Goal: Task Accomplishment & Management: Complete application form

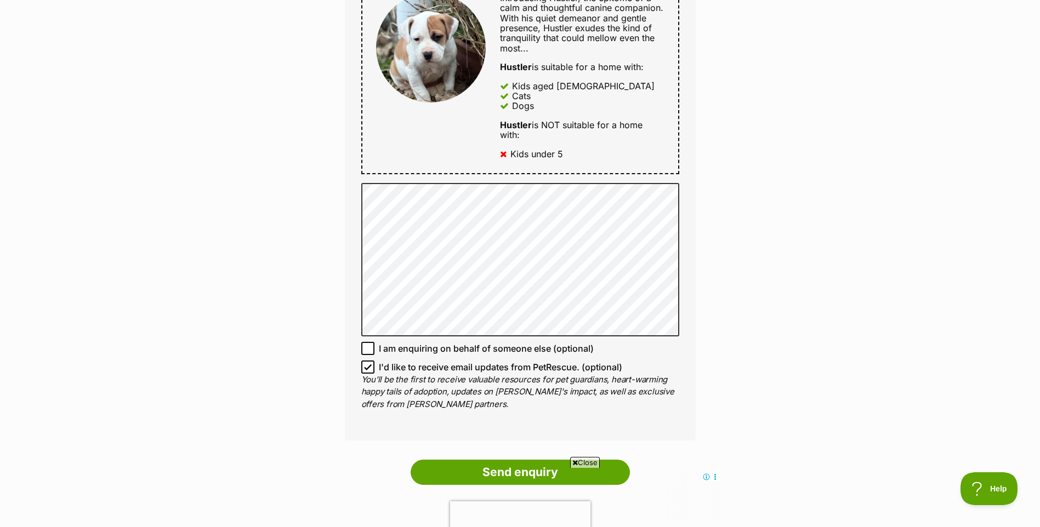
scroll to position [603, 0]
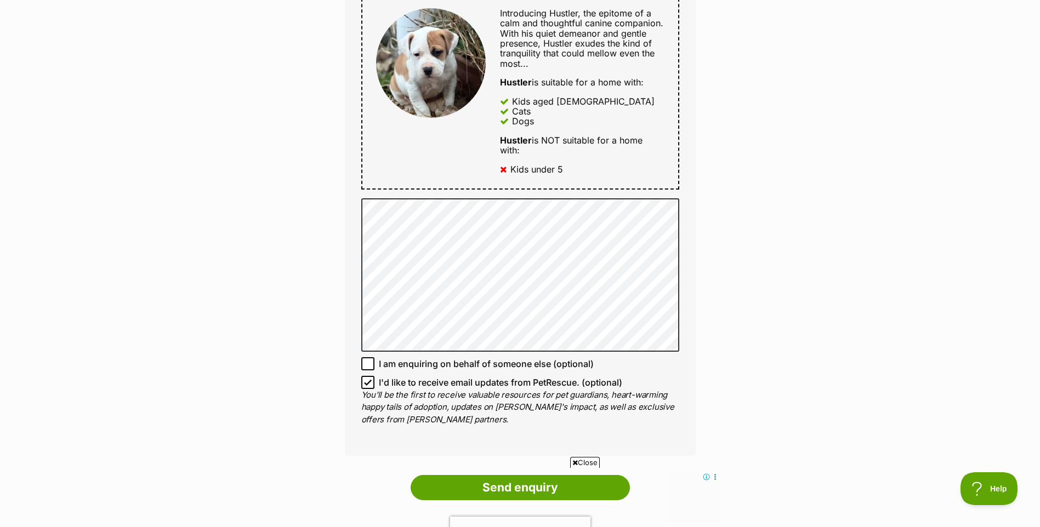
click at [733, 249] on div "Enquire about Hustler 0405419450 Send an enquiry via the form below or phone us…" at bounding box center [520, 140] width 1040 height 1286
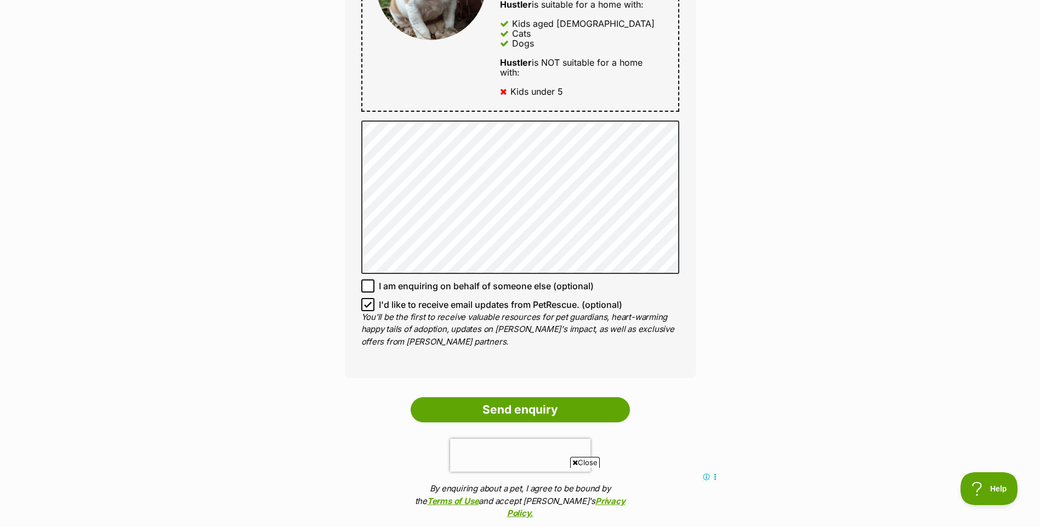
scroll to position [713, 0]
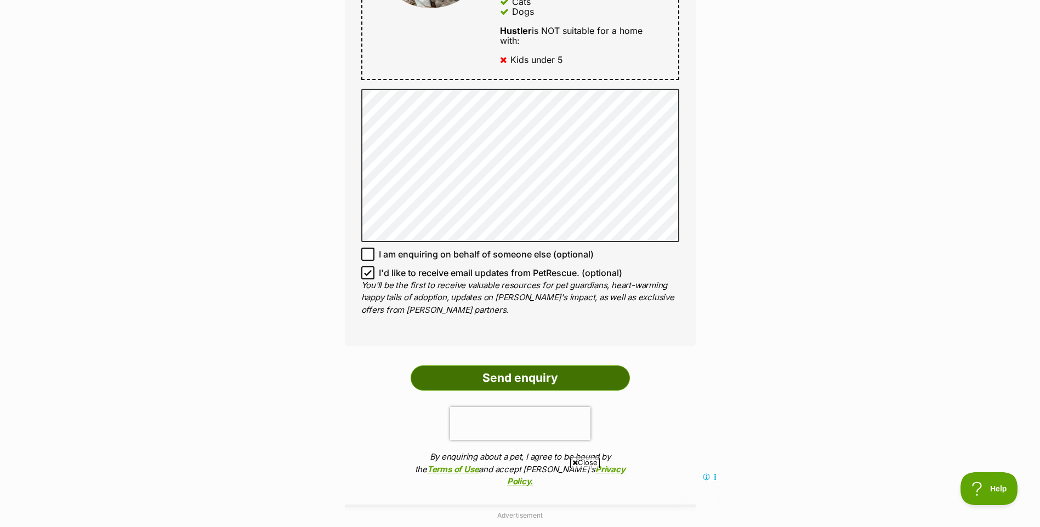
click at [504, 380] on input "Send enquiry" at bounding box center [520, 378] width 219 height 25
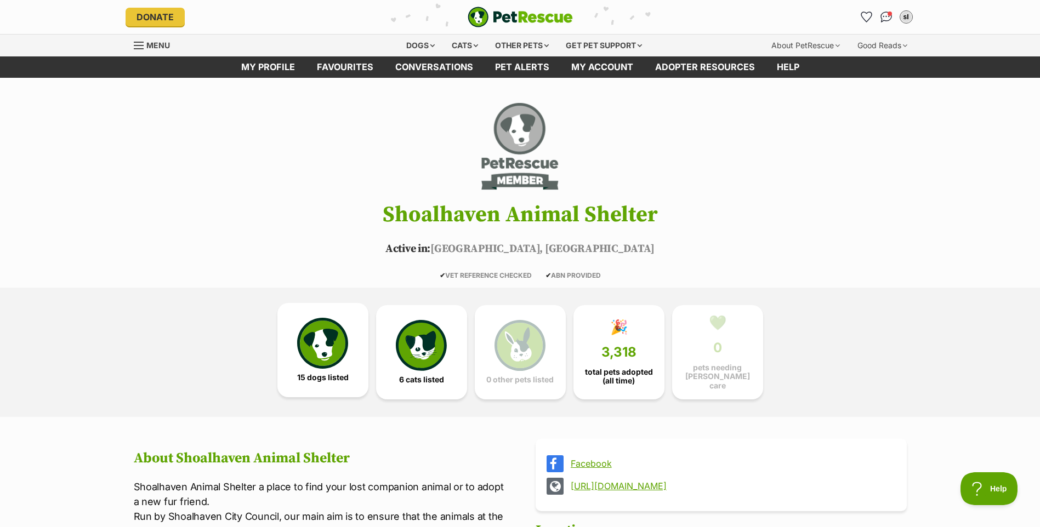
drag, startPoint x: 323, startPoint y: 343, endPoint x: 352, endPoint y: 341, distance: 28.6
click at [323, 344] on img at bounding box center [322, 343] width 50 height 50
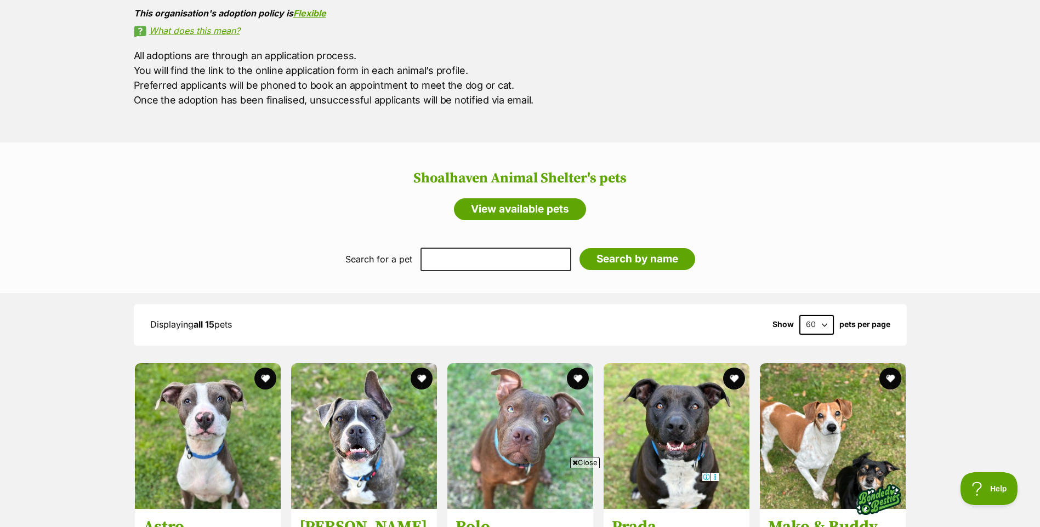
scroll to position [476, 0]
